Goal: Task Accomplishment & Management: Manage account settings

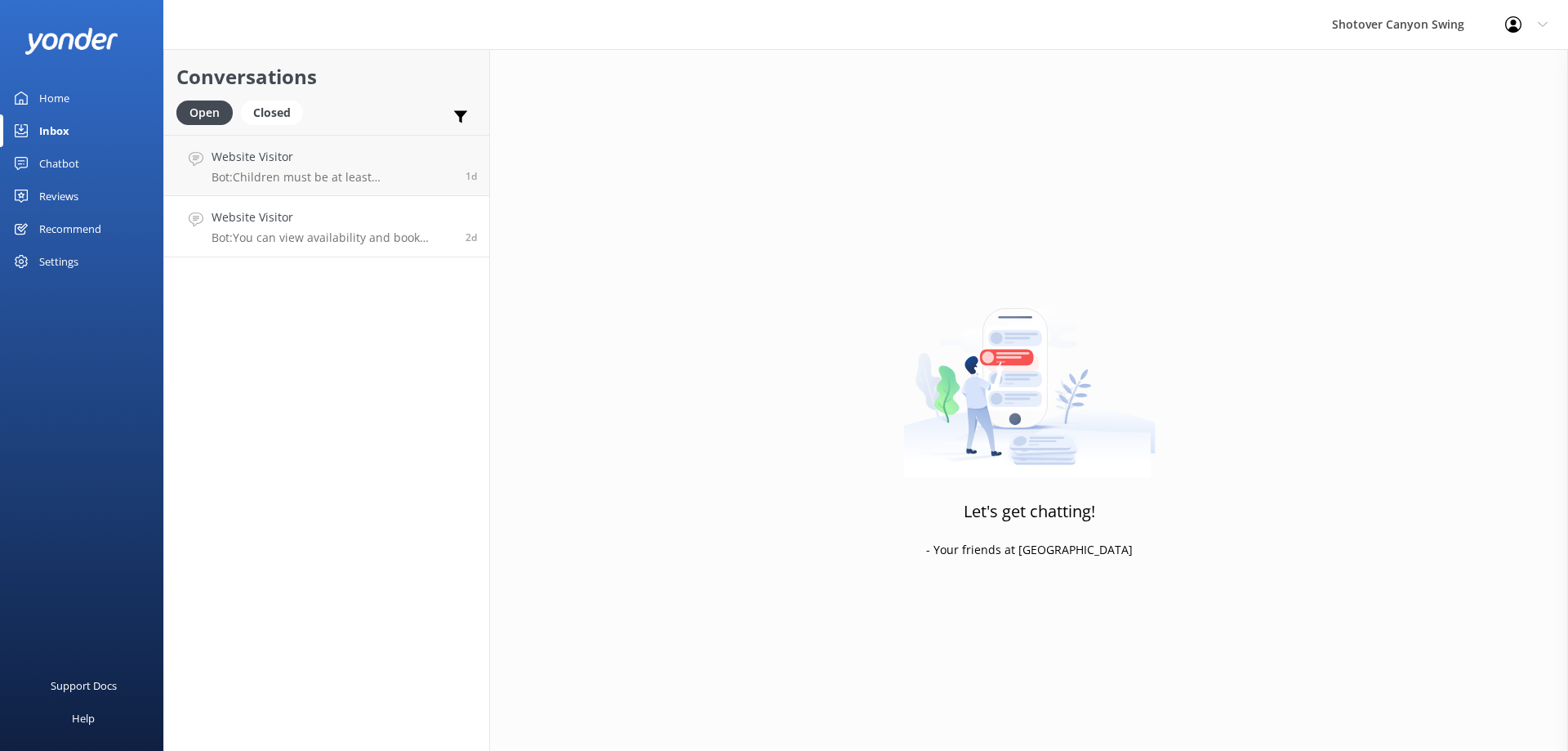
click at [298, 234] on p "Bot: You can view availability and book online at [URL][DOMAIN_NAME]. Alternati…" at bounding box center [332, 237] width 242 height 14
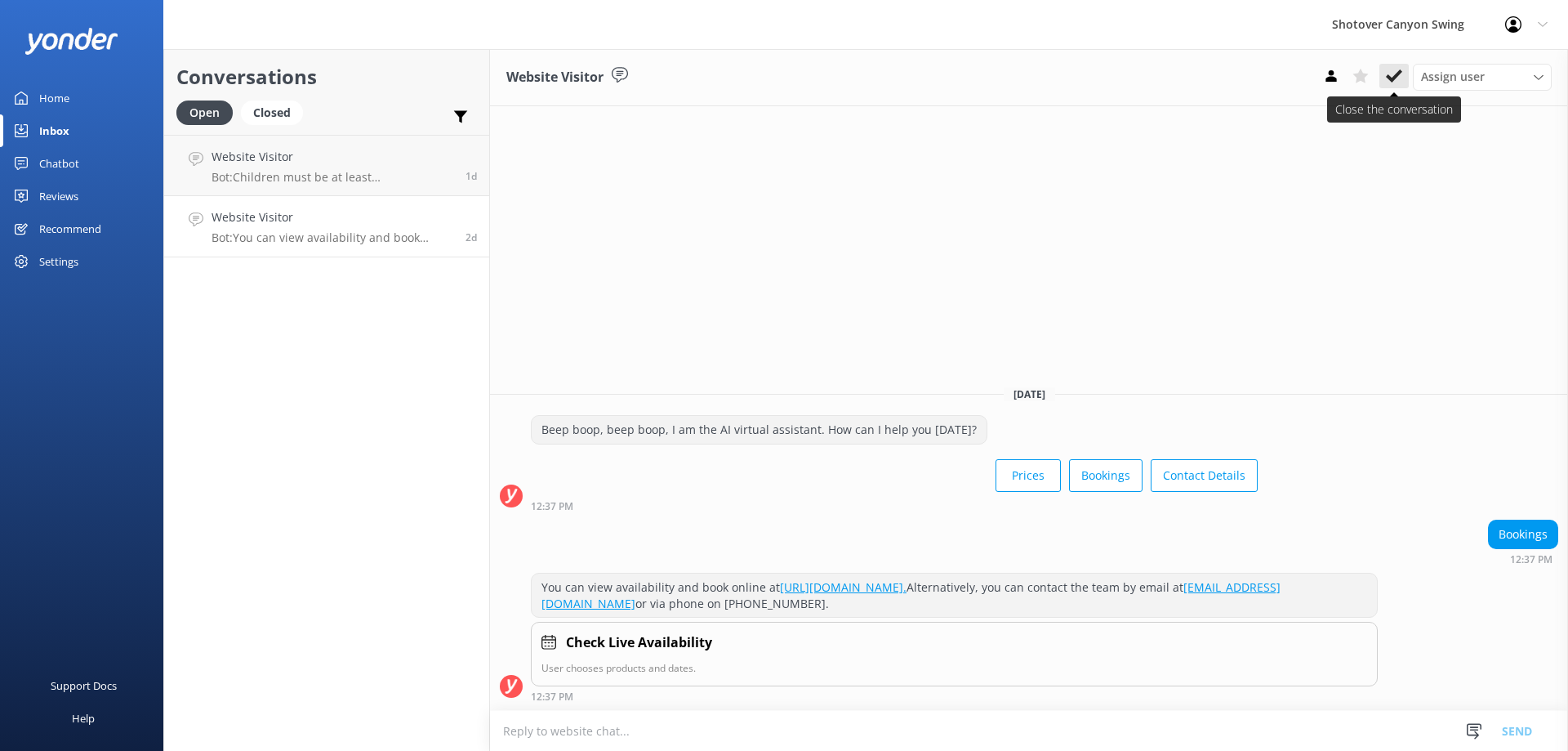
click at [1394, 79] on use at bounding box center [1394, 76] width 16 height 13
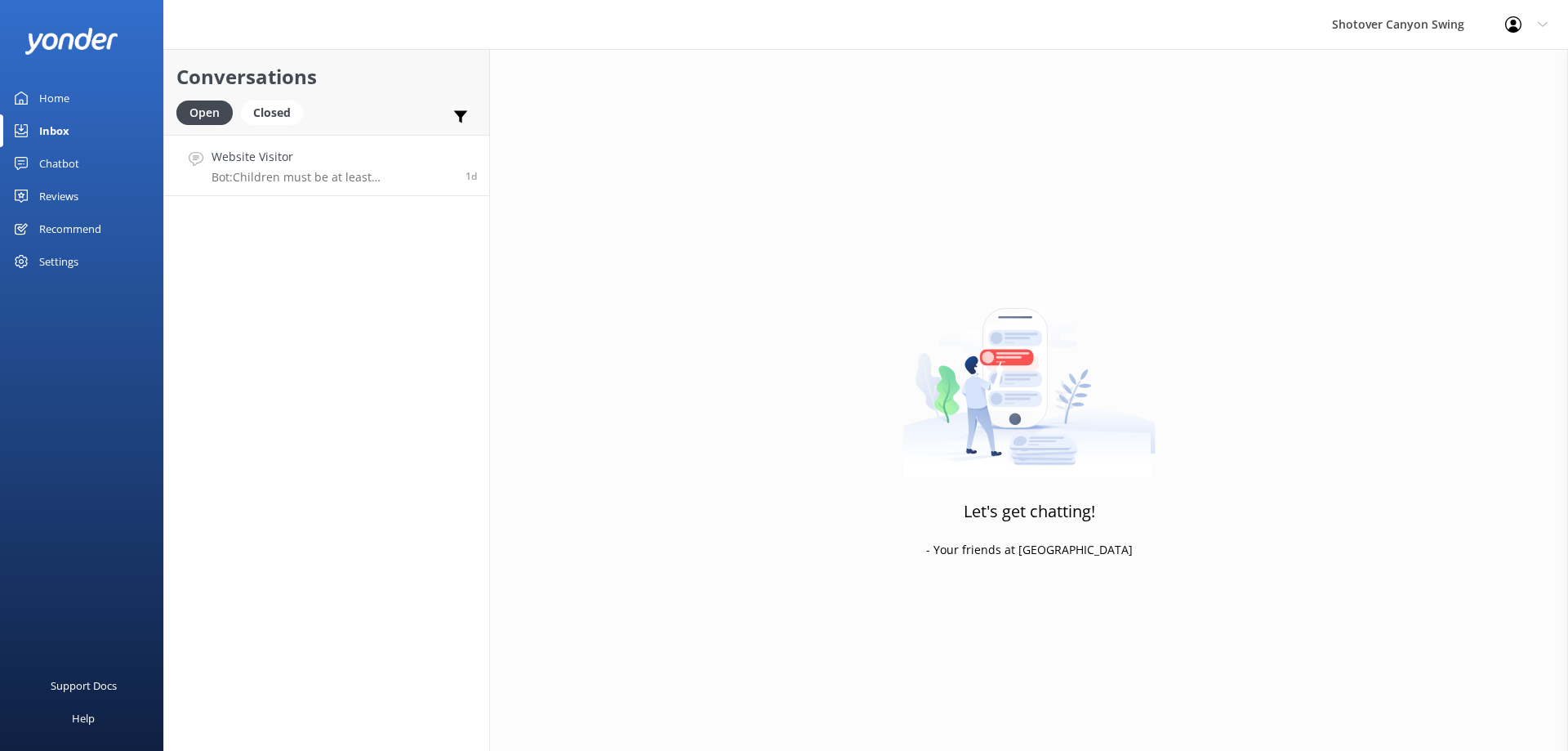
click at [342, 177] on p "Bot: Children must be at least [DEMOGRAPHIC_DATA] to participate in the Canyon …" at bounding box center [332, 177] width 242 height 14
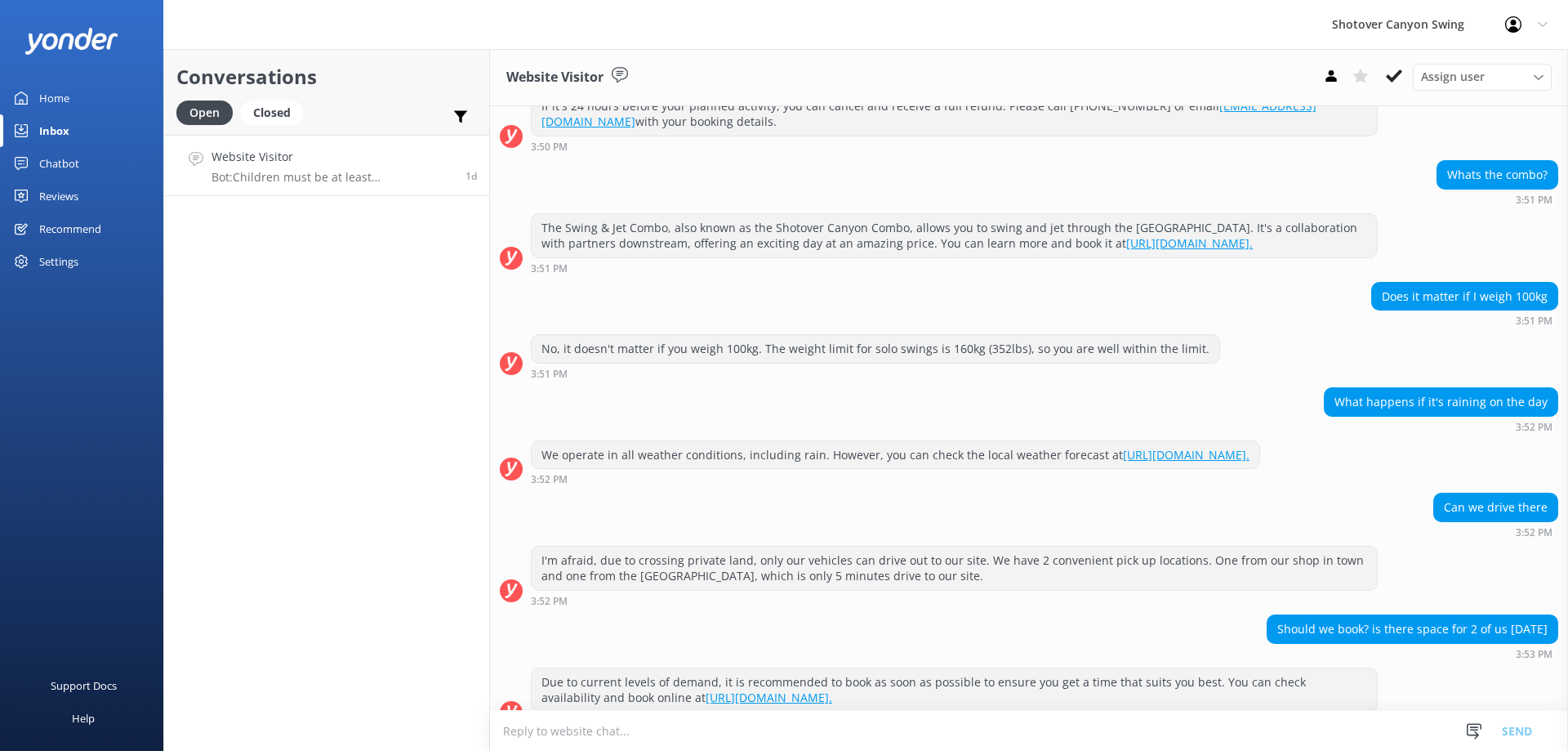
scroll to position [934, 0]
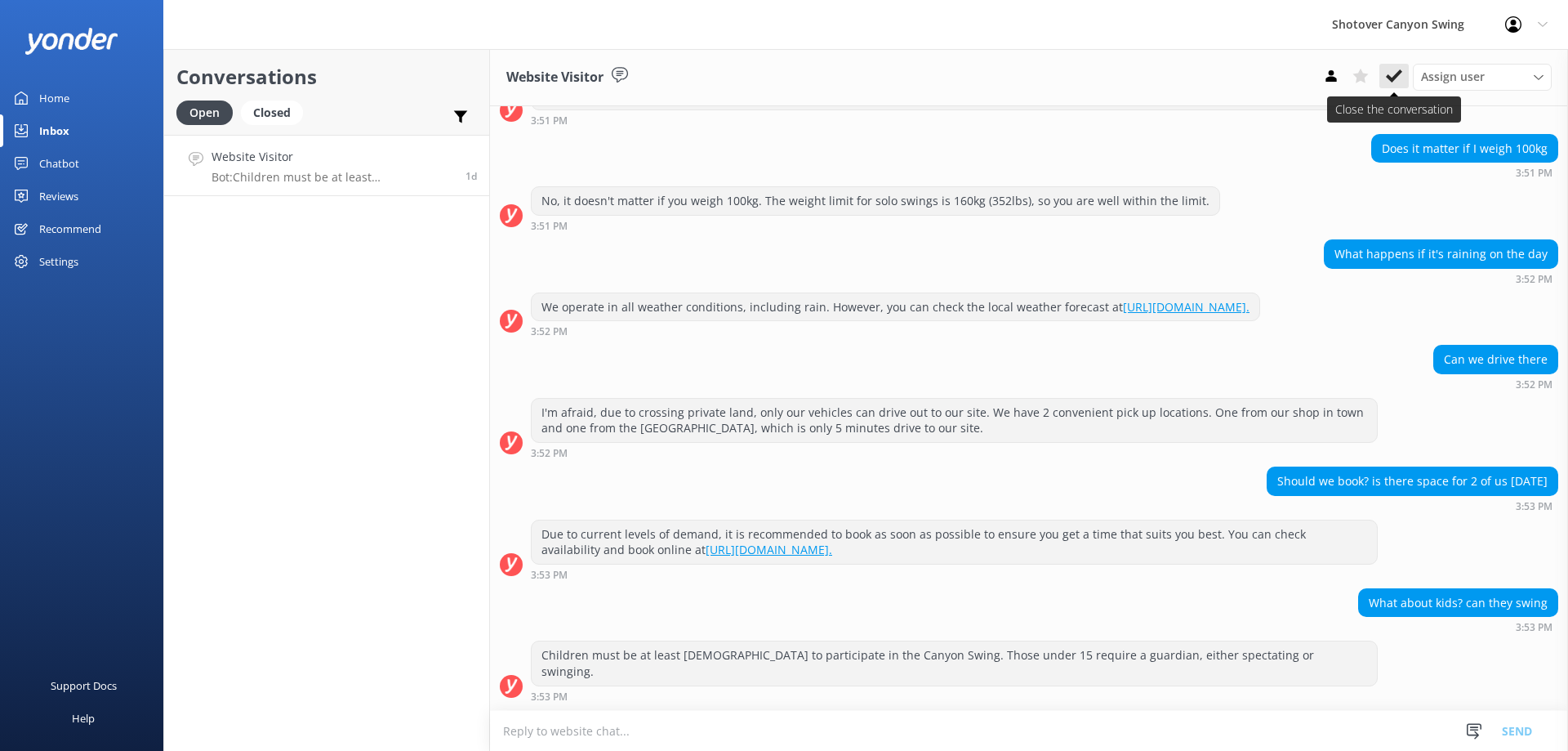
click at [1395, 76] on use at bounding box center [1394, 76] width 16 height 13
